Goal: Task Accomplishment & Management: Use online tool/utility

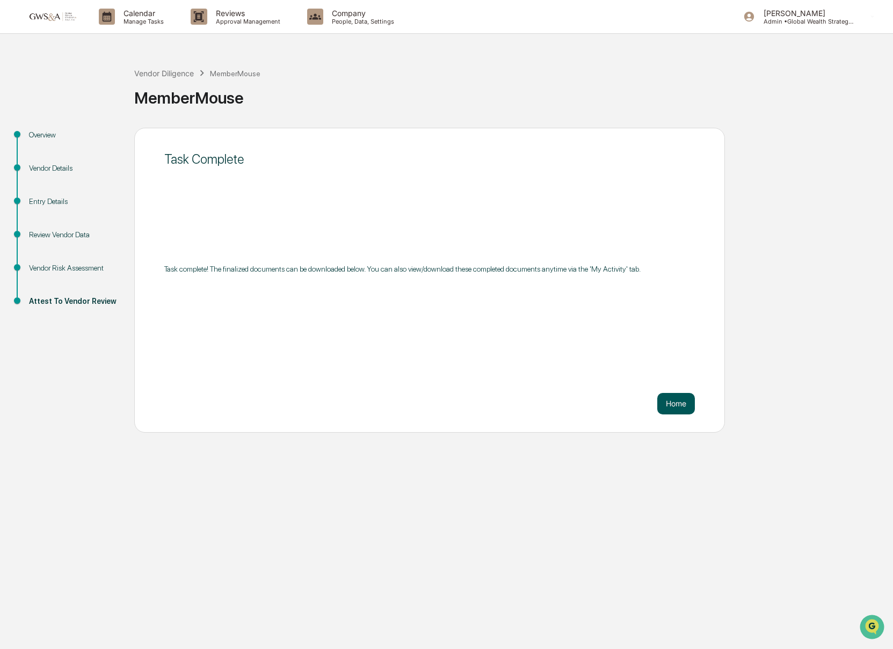
click at [685, 401] on button "Home" at bounding box center [676, 403] width 38 height 21
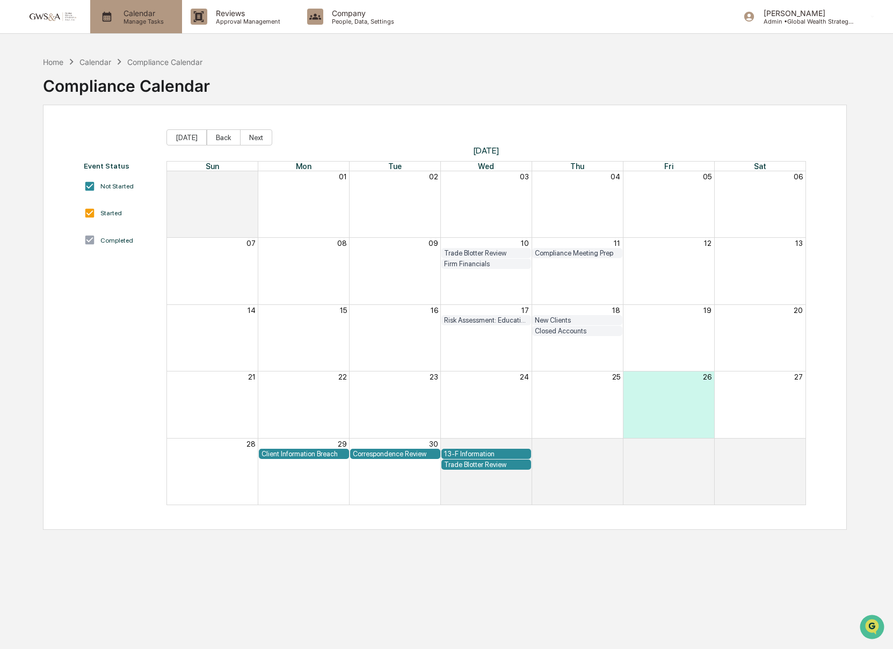
click at [132, 25] on p "Manage Tasks" at bounding box center [142, 22] width 54 height 8
click at [223, 24] on p "Approval Management" at bounding box center [246, 22] width 78 height 8
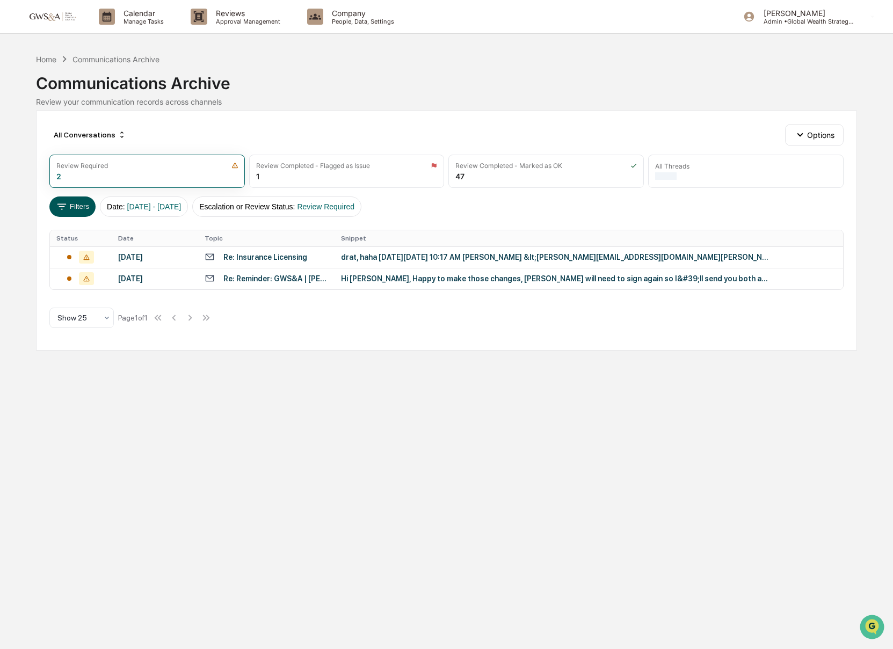
click at [72, 210] on button "Filters" at bounding box center [72, 207] width 47 height 20
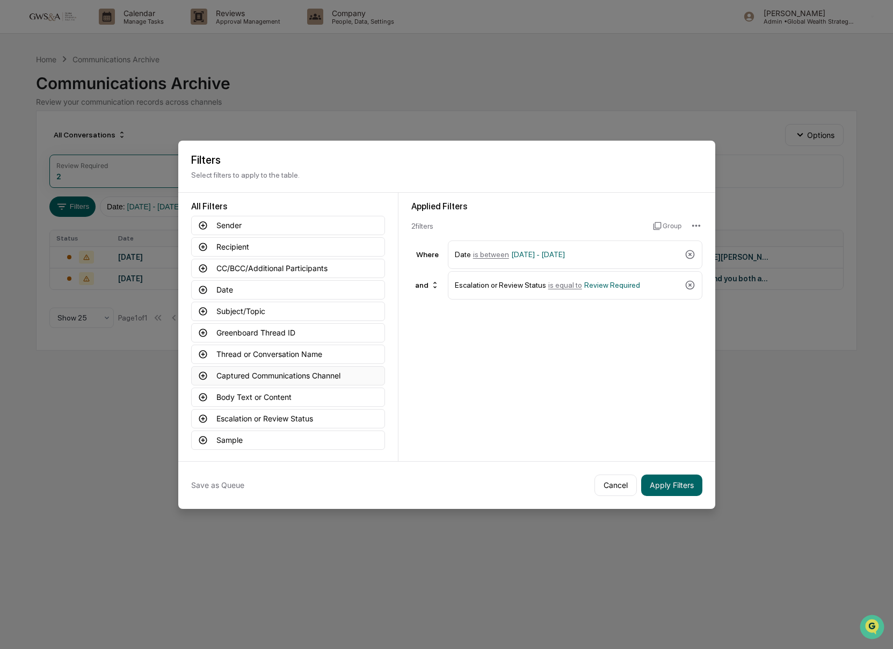
click at [263, 372] on button "Captured Communications Channel" at bounding box center [288, 375] width 194 height 19
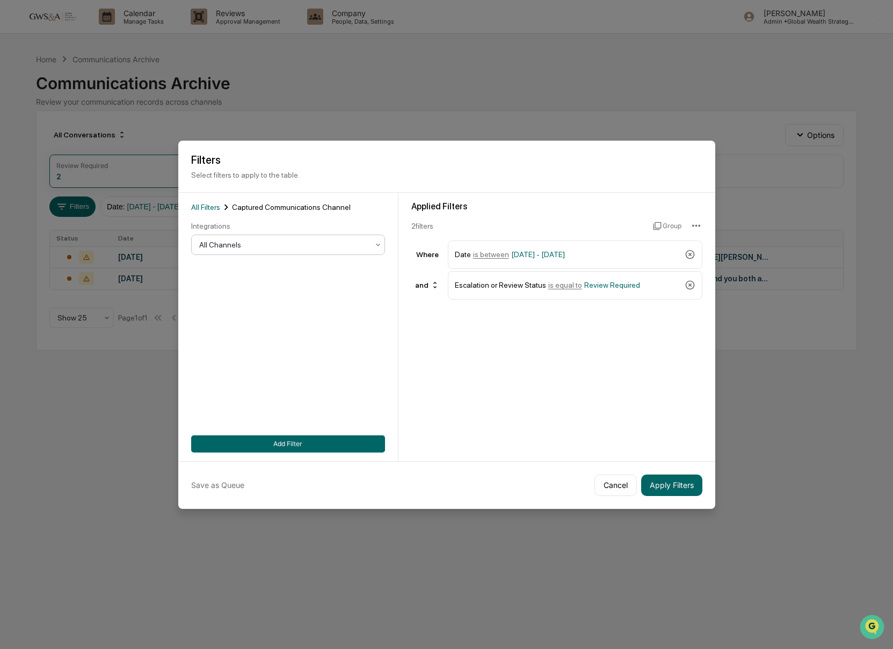
click at [242, 250] on div at bounding box center [283, 244] width 169 height 11
click at [679, 490] on button "Apply Filters" at bounding box center [671, 485] width 61 height 21
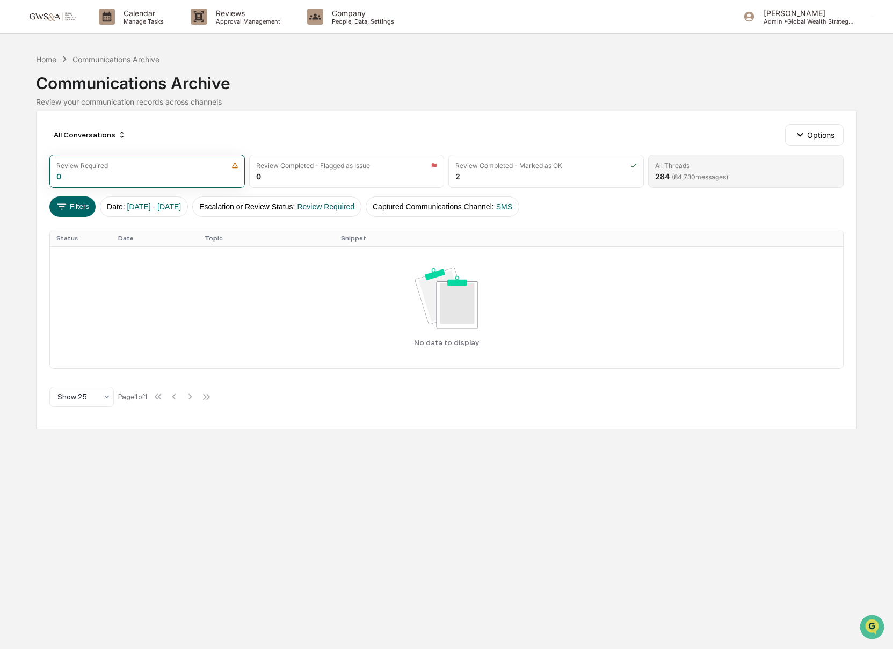
click at [700, 167] on div "All Threads" at bounding box center [745, 166] width 181 height 8
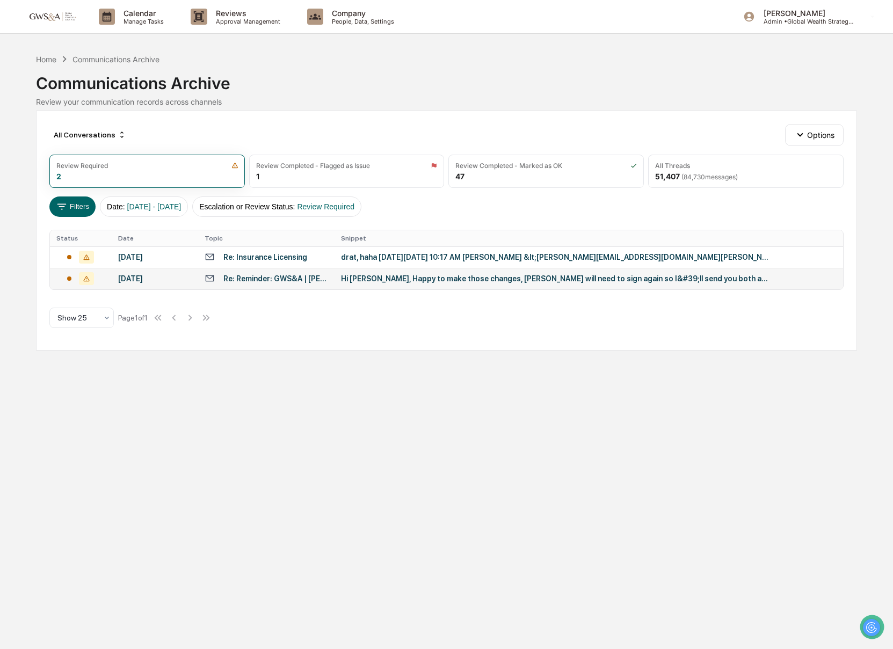
click at [432, 289] on td "Hi [PERSON_NAME], Happy to make those changes, [PERSON_NAME] will need to sign …" at bounding box center [588, 278] width 509 height 21
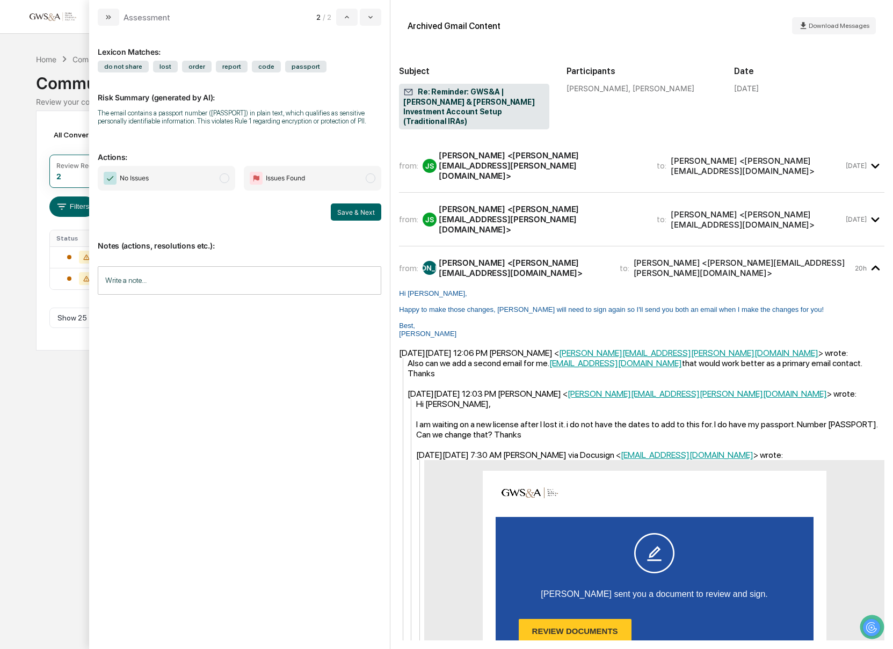
click at [500, 204] on div "JS Joshua Swarts <swarts.josh@gmail.com>" at bounding box center [533, 219] width 221 height 31
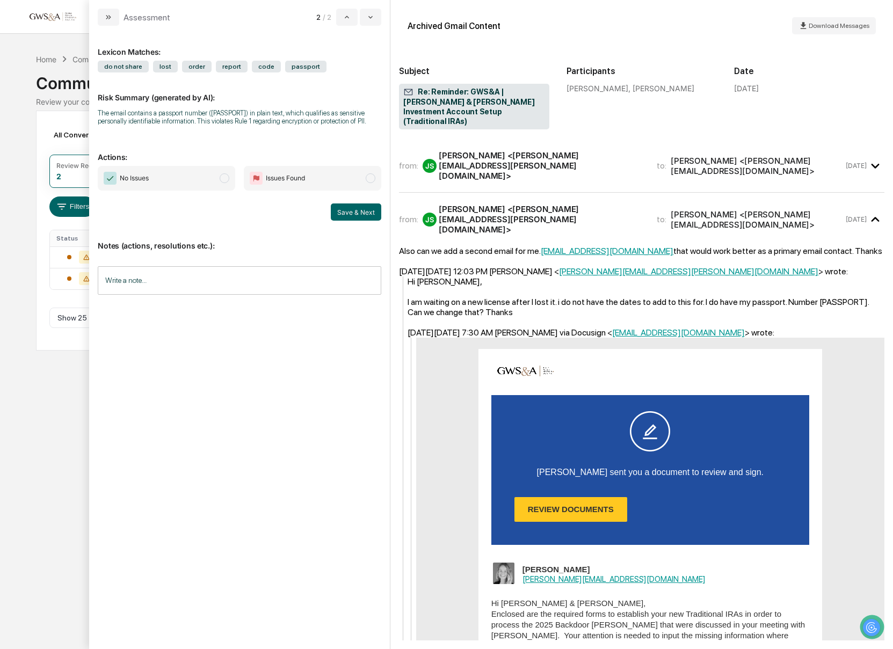
click at [491, 150] on div "Joshua Swarts <swarts.josh@gmail.com>" at bounding box center [541, 165] width 205 height 31
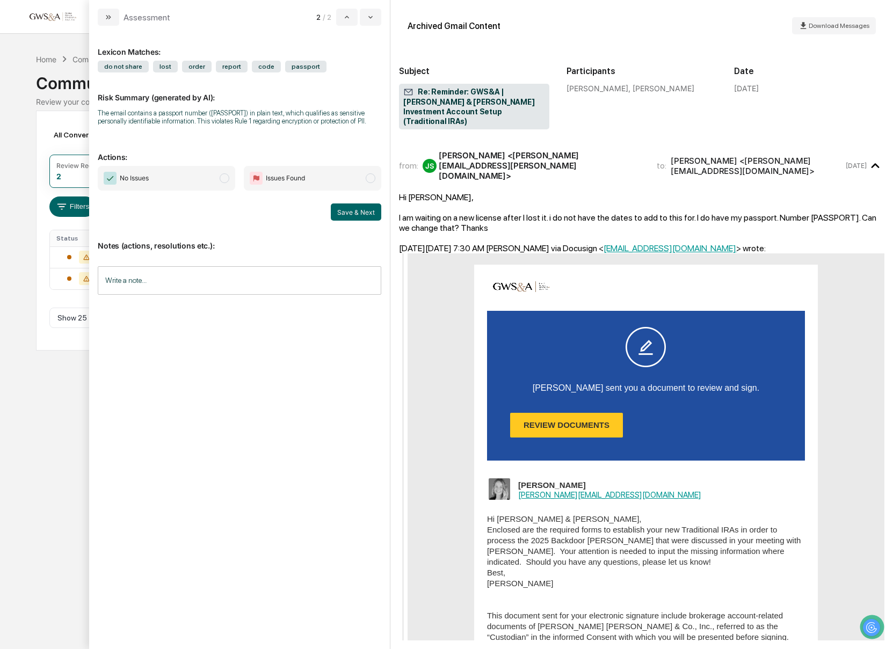
click at [215, 191] on span "No Issues" at bounding box center [166, 178] width 137 height 25
click at [364, 221] on button "Save & Next" at bounding box center [356, 211] width 50 height 17
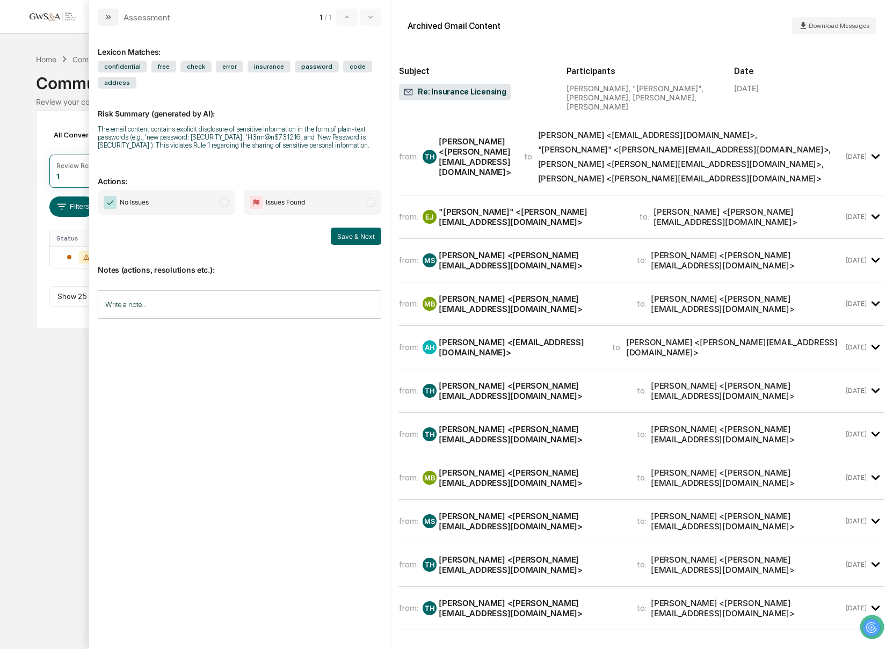
click at [632, 173] on div "Mike Silva <mike@gwsa.us>" at bounding box center [679, 178] width 283 height 10
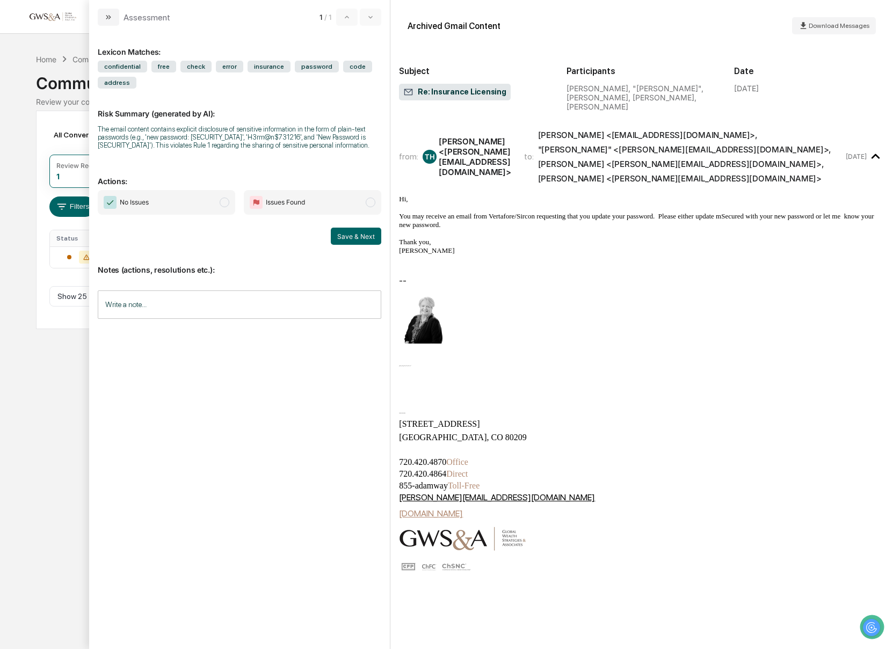
click at [632, 173] on div "Mike Silva <mike@gwsa.us>" at bounding box center [679, 178] width 283 height 10
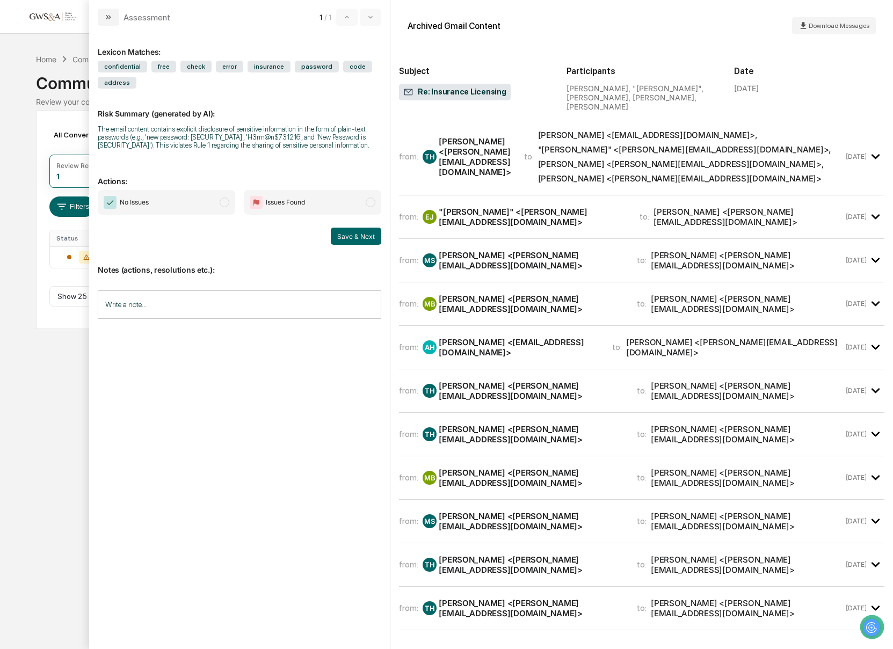
click at [174, 215] on span "No Issues" at bounding box center [166, 202] width 137 height 25
click at [352, 244] on button "Save & Next" at bounding box center [356, 236] width 50 height 17
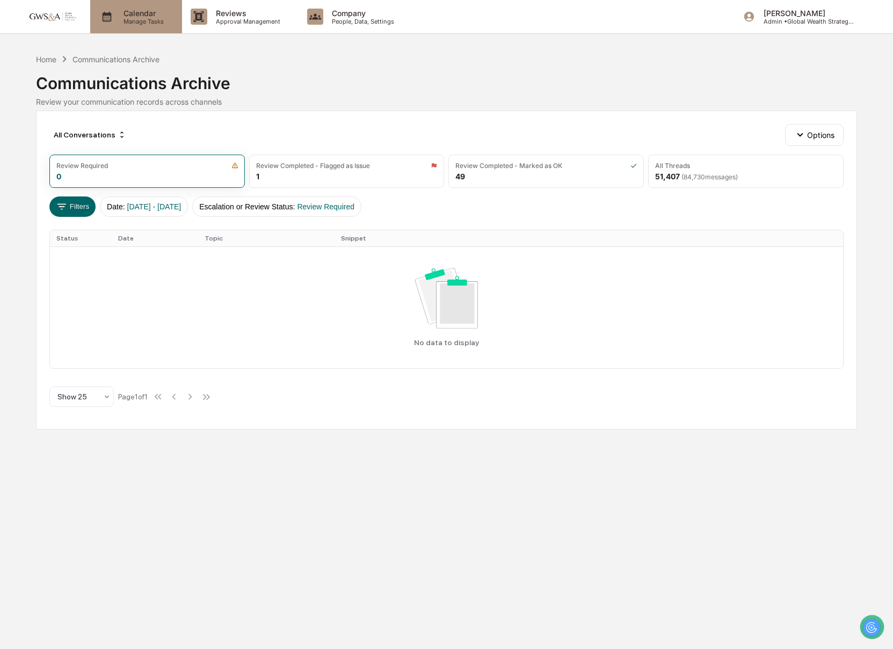
click at [150, 20] on p "Manage Tasks" at bounding box center [142, 22] width 54 height 8
